Goal: Information Seeking & Learning: Find specific page/section

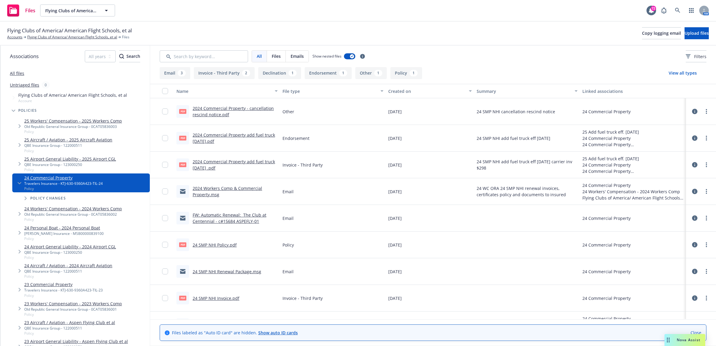
scroll to position [20, 0]
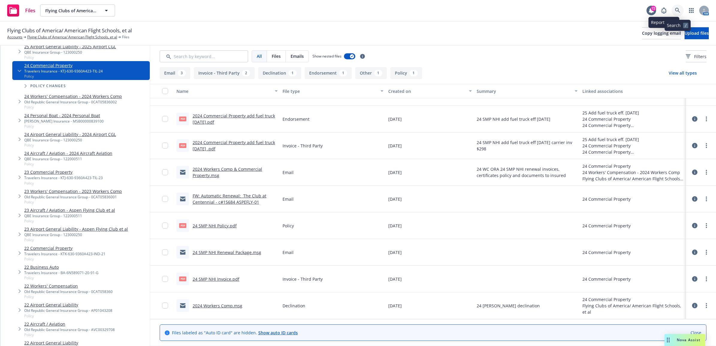
click at [676, 10] on icon at bounding box center [677, 10] width 5 height 5
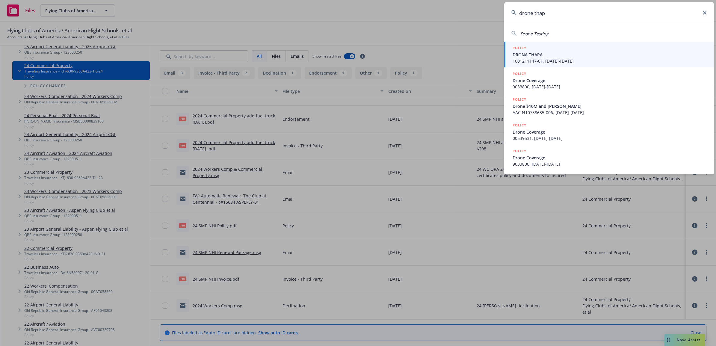
type input "drone thapa"
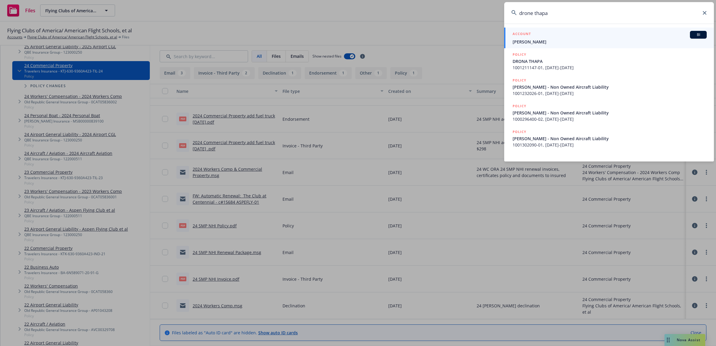
click at [530, 39] on span "[PERSON_NAME]" at bounding box center [610, 42] width 194 height 6
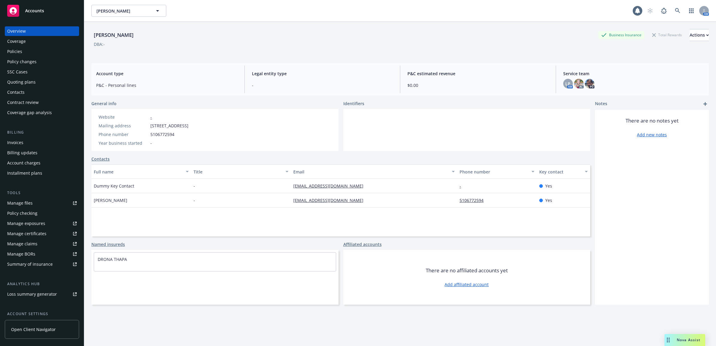
click at [20, 50] on div "Policies" at bounding box center [14, 52] width 15 height 10
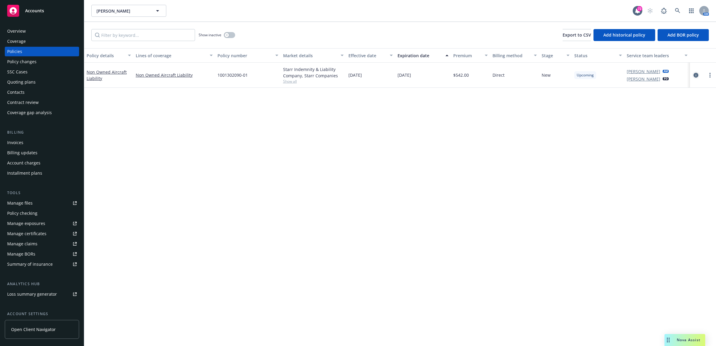
click at [697, 75] on icon "circleInformation" at bounding box center [696, 75] width 5 height 5
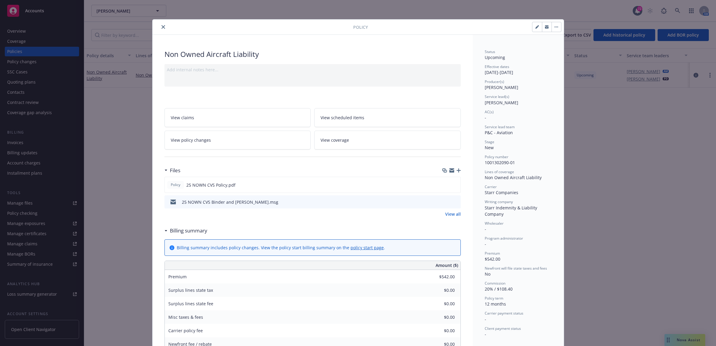
click at [452, 203] on icon "preview file" at bounding box center [454, 202] width 5 height 4
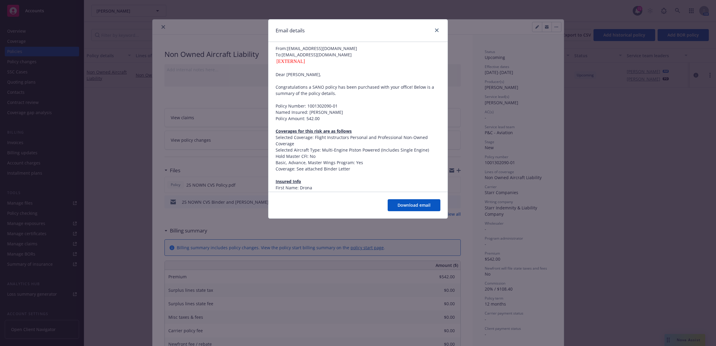
scroll to position [37, 0]
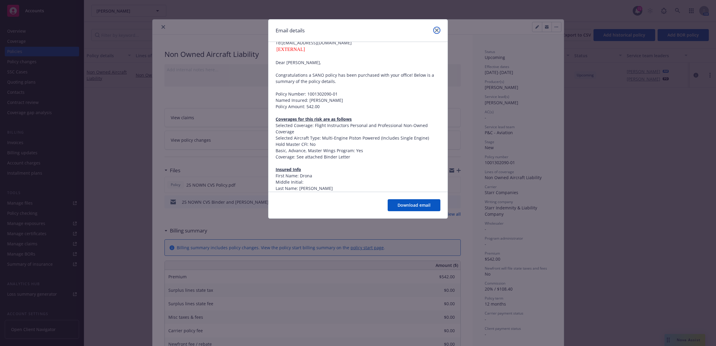
click at [435, 28] on link "close" at bounding box center [436, 30] width 7 height 7
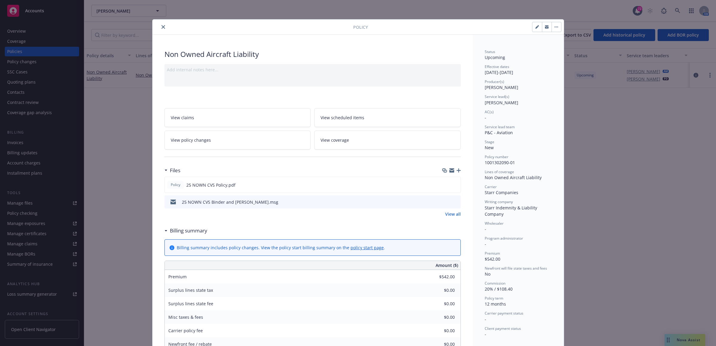
click at [444, 200] on div at bounding box center [450, 202] width 16 height 7
click at [452, 186] on icon "preview file" at bounding box center [454, 184] width 5 height 4
click at [162, 26] on button "close" at bounding box center [163, 26] width 7 height 7
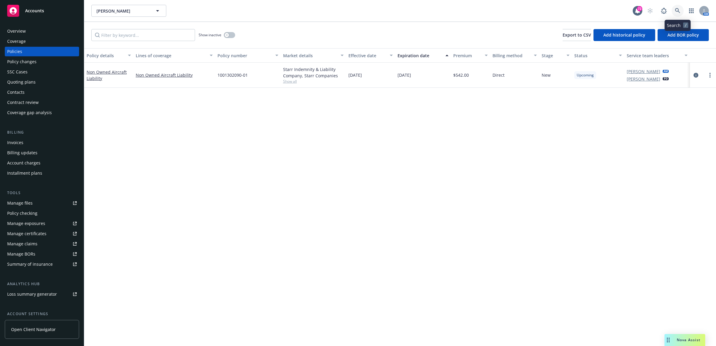
click at [681, 12] on link at bounding box center [678, 11] width 12 height 12
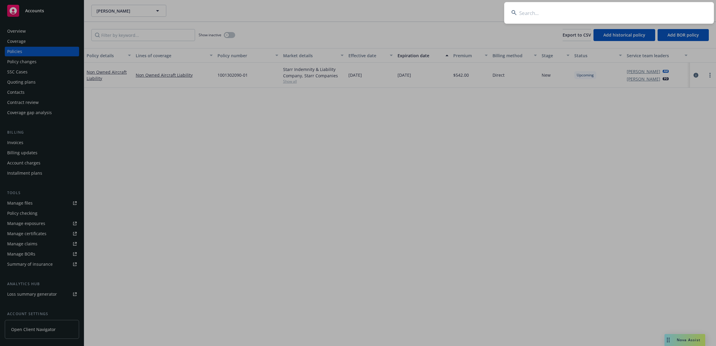
click at [545, 14] on input at bounding box center [609, 13] width 210 height 22
